Goal: Information Seeking & Learning: Learn about a topic

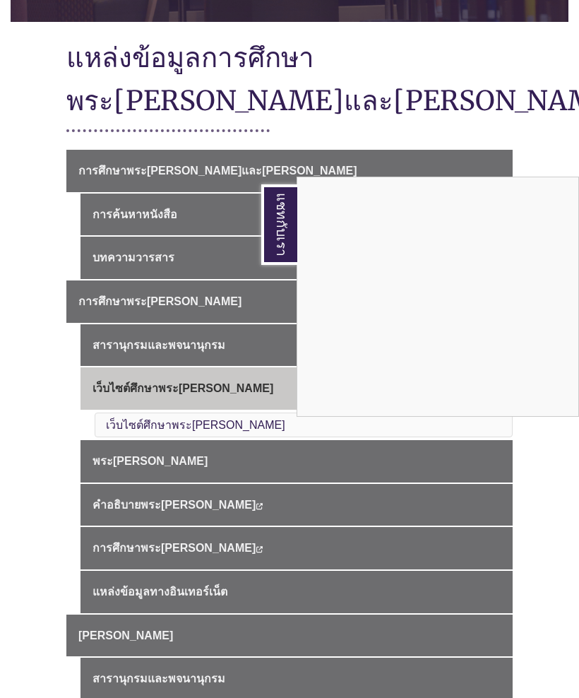
scroll to position [295, 0]
click at [218, 280] on div "แชทกับเรา" at bounding box center [289, 349] width 579 height 698
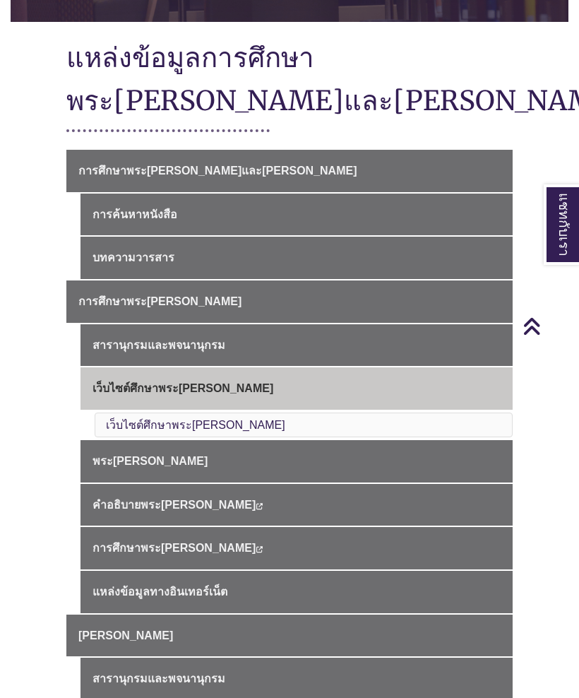
click at [241, 280] on link "การศึกษาพระ[PERSON_NAME]" at bounding box center [289, 301] width 446 height 42
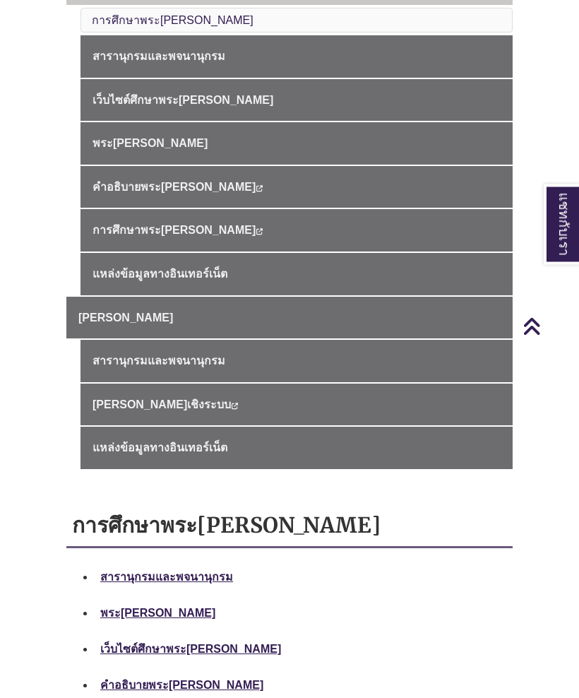
scroll to position [614, 0]
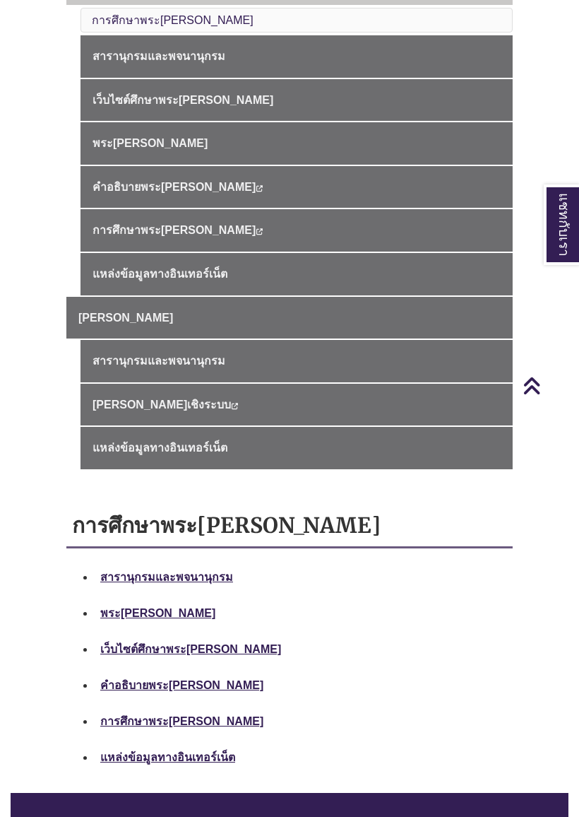
click at [162, 697] on font "การศึกษาพระคัมภีร์" at bounding box center [181, 721] width 163 height 12
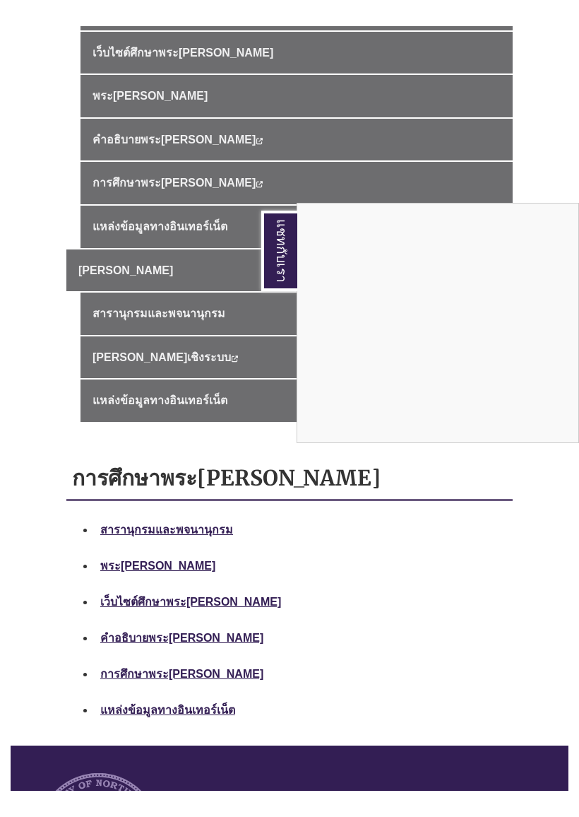
scroll to position [656, 0]
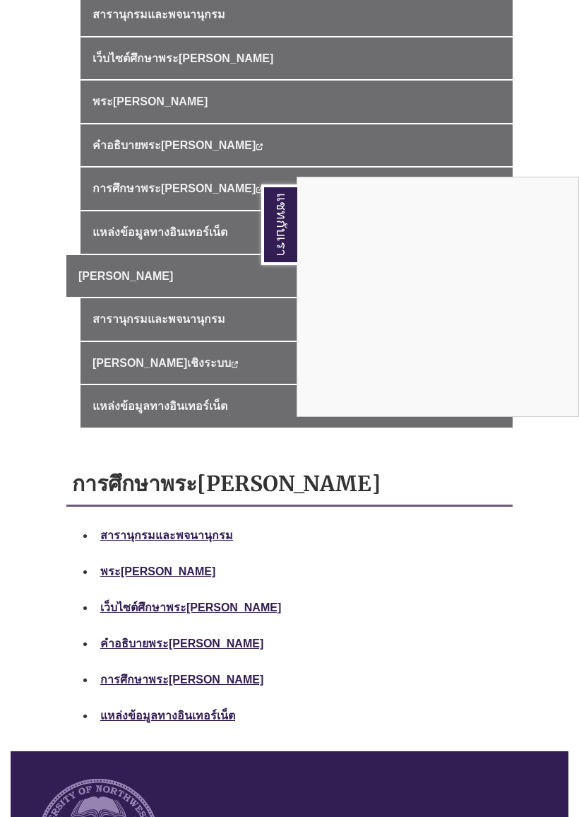
click at [131, 528] on div "แชทกับเรา" at bounding box center [289, 408] width 579 height 817
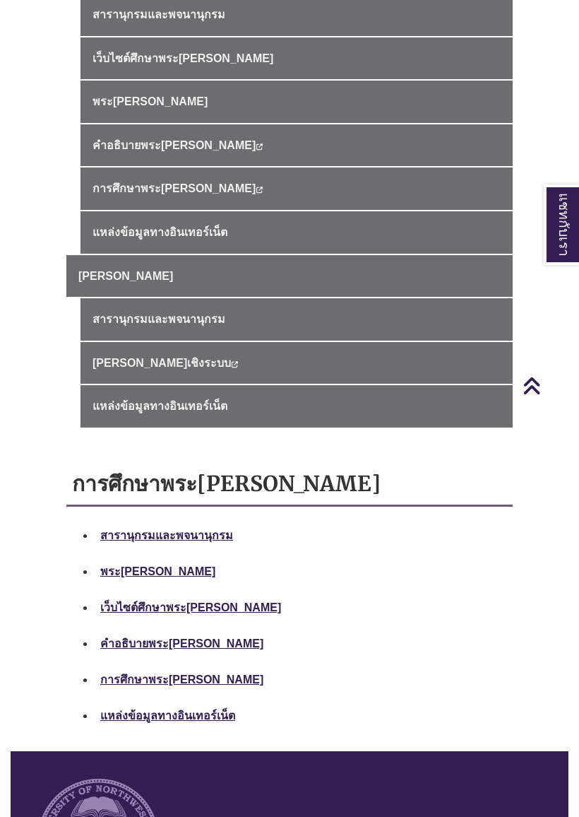
click at [139, 565] on font "พระคัมภีร์" at bounding box center [157, 571] width 115 height 12
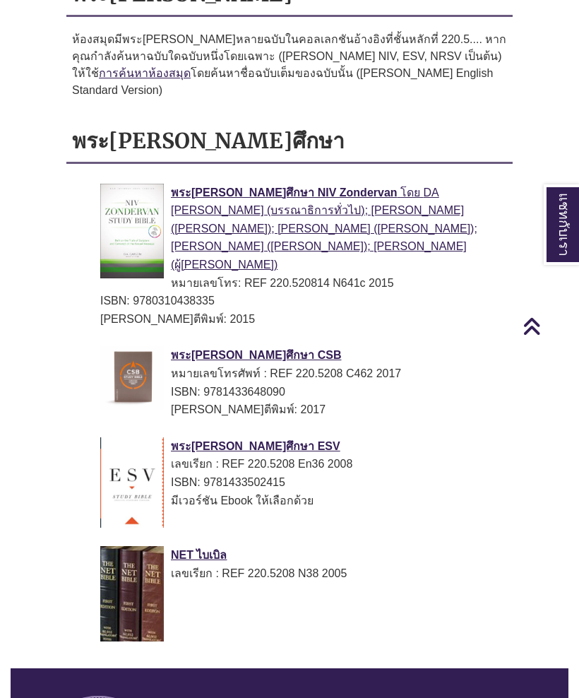
scroll to position [1155, 0]
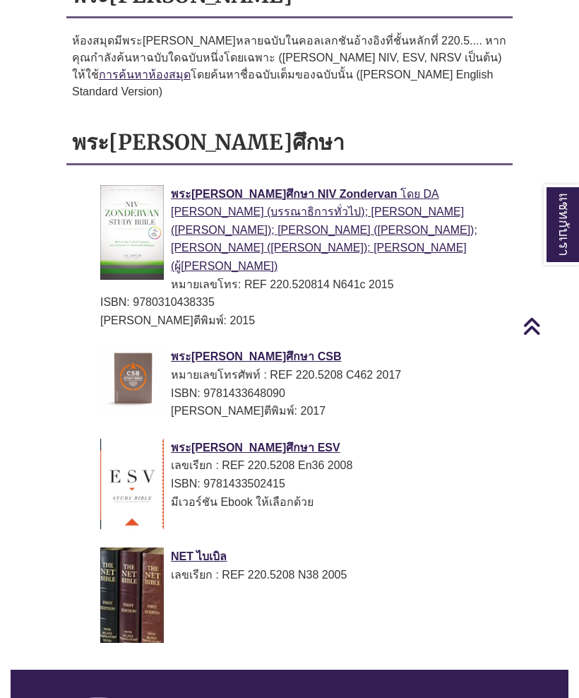
click at [131, 185] on img at bounding box center [132, 232] width 64 height 95
